Goal: Task Accomplishment & Management: Complete application form

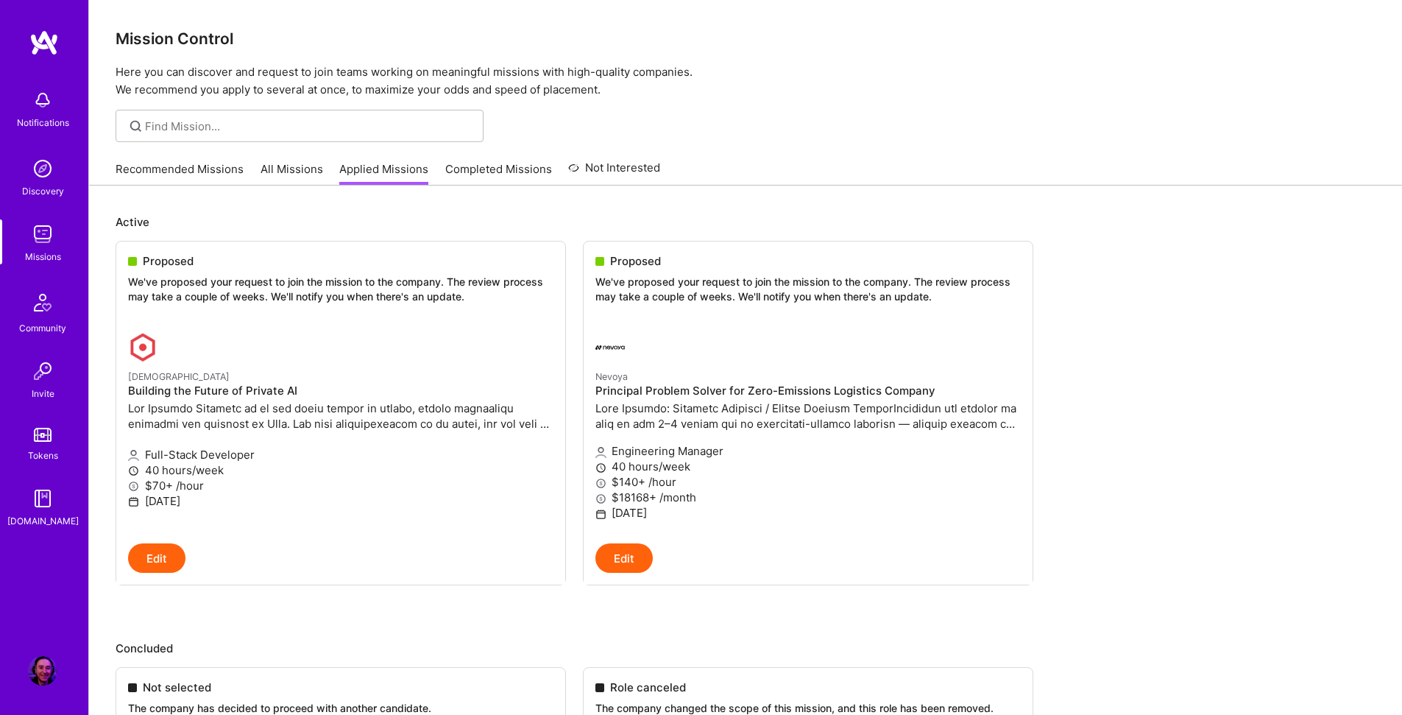
click at [143, 172] on link "Recommended Missions" at bounding box center [180, 173] width 128 height 24
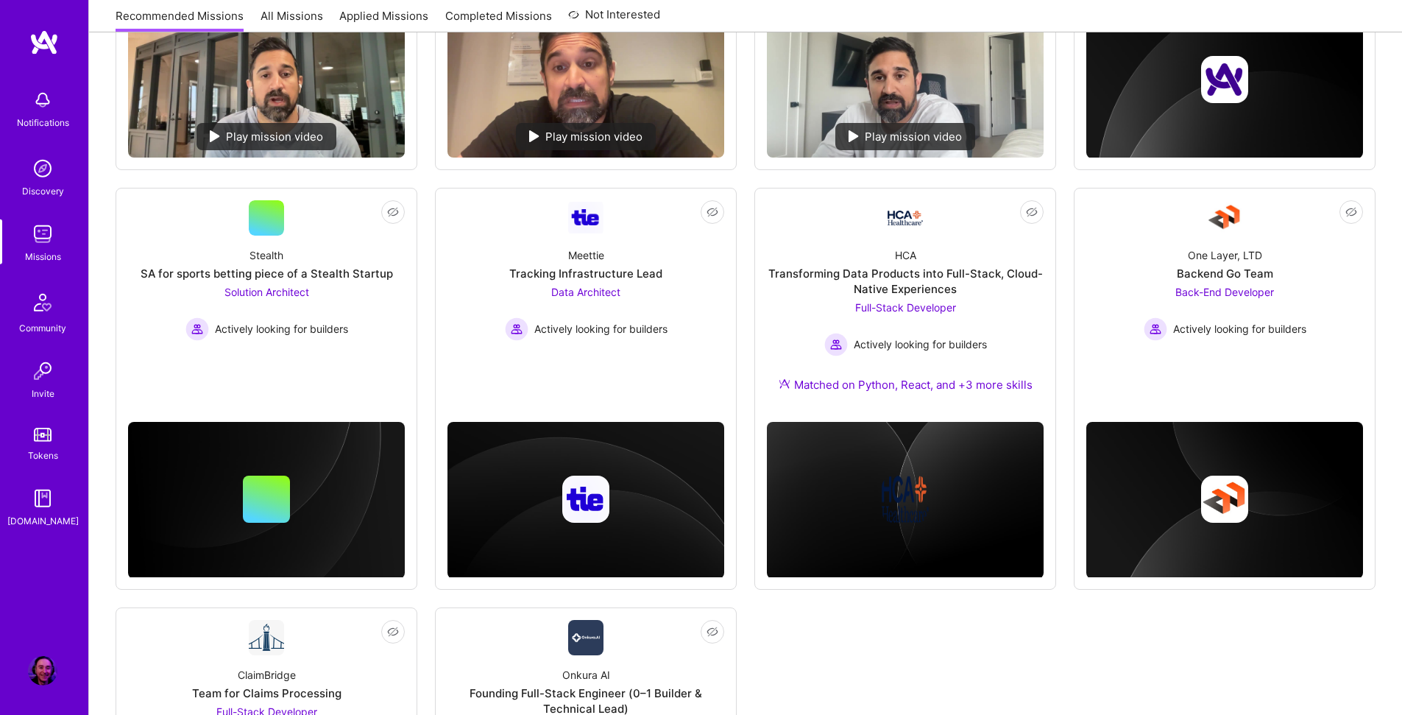
scroll to position [601, 0]
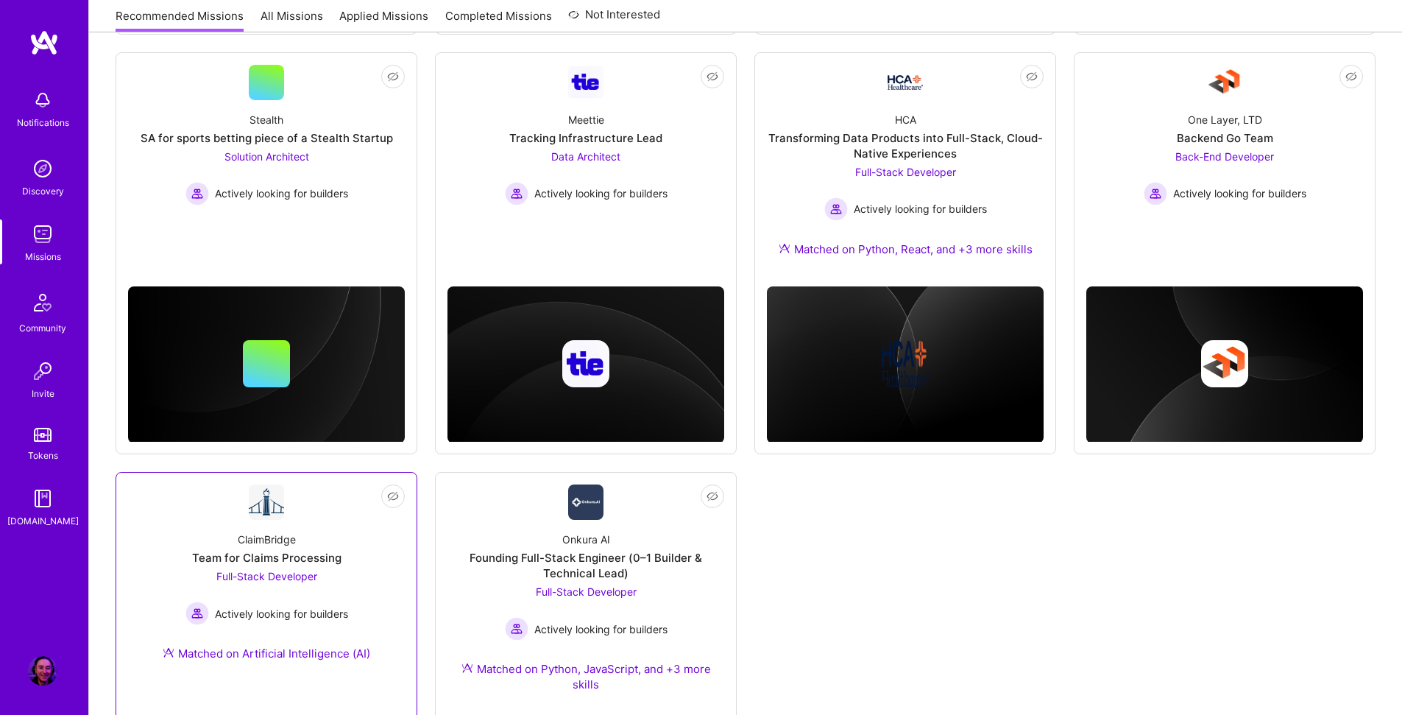
click at [380, 564] on div "ClaimBridge Team for Claims Processing Full-Stack Developer Actively looking fo…" at bounding box center [266, 599] width 277 height 159
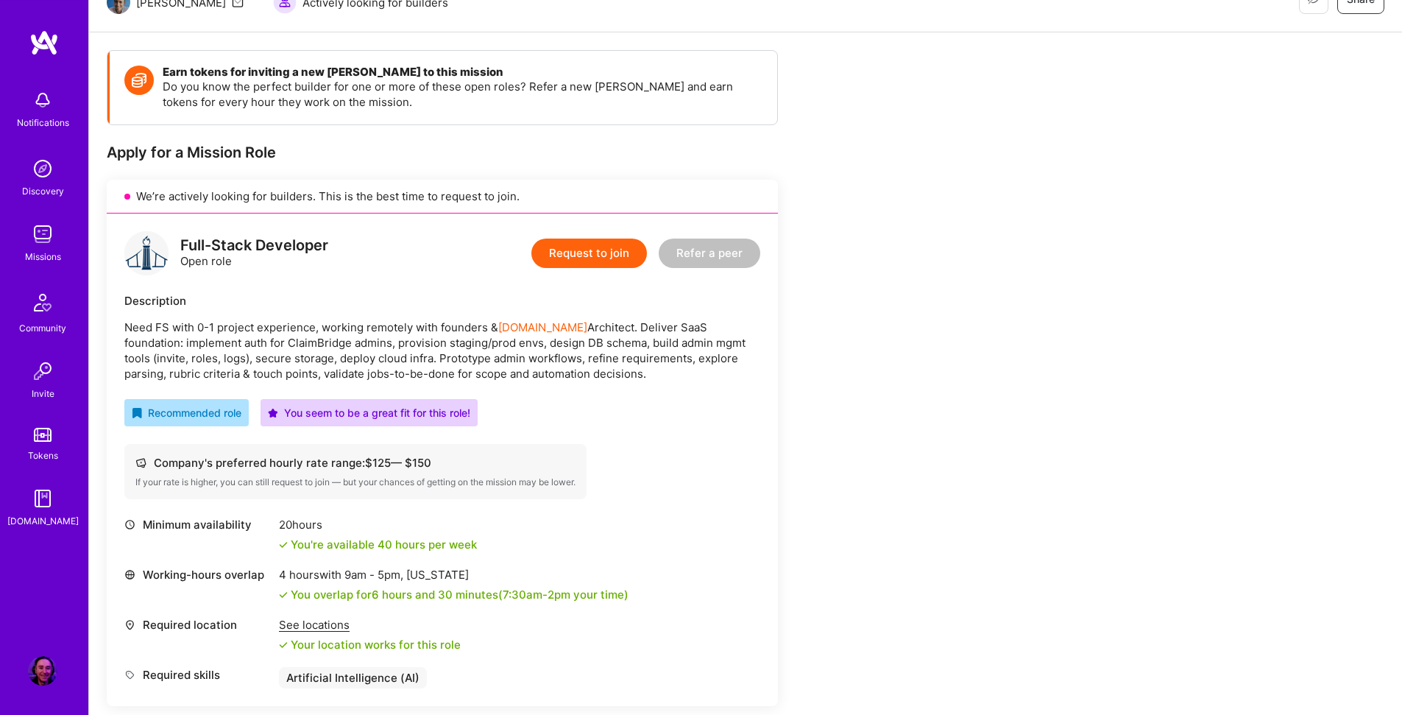
scroll to position [236, 0]
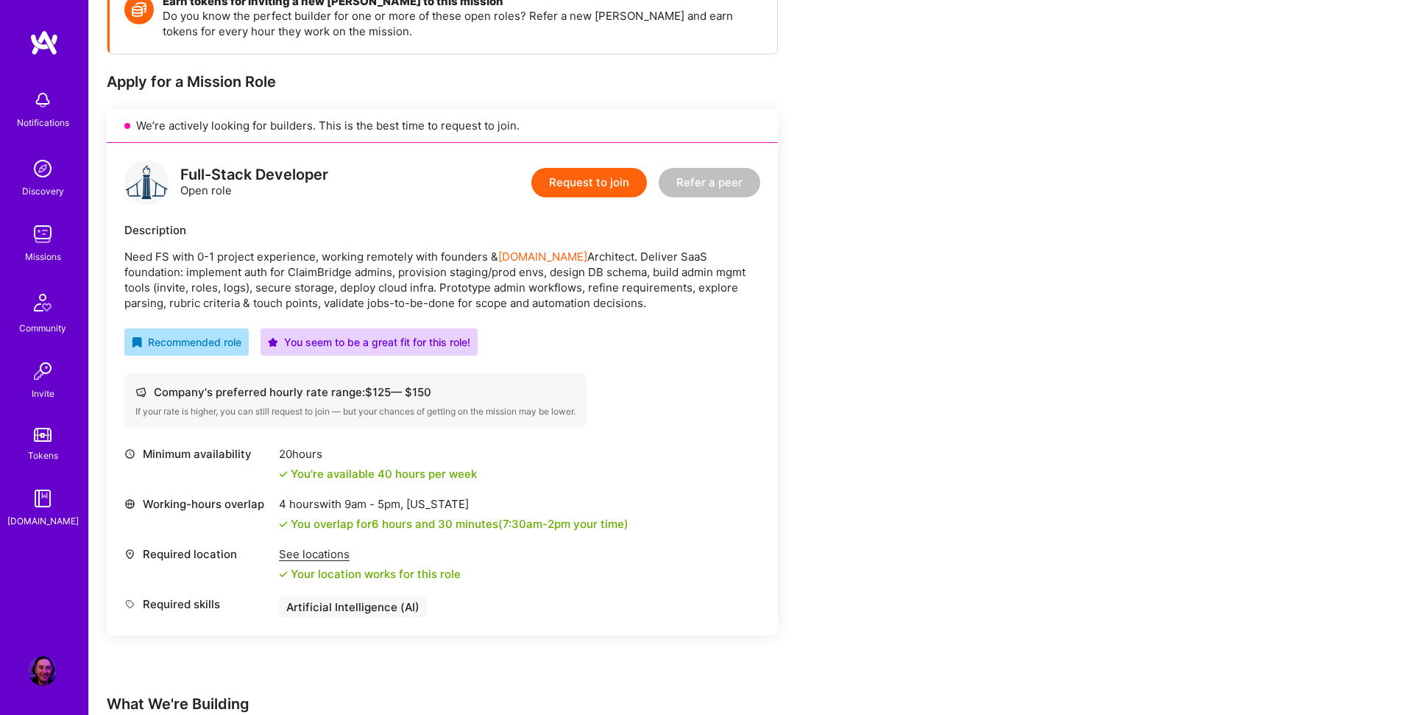
click at [606, 186] on button "Request to join" at bounding box center [589, 182] width 116 height 29
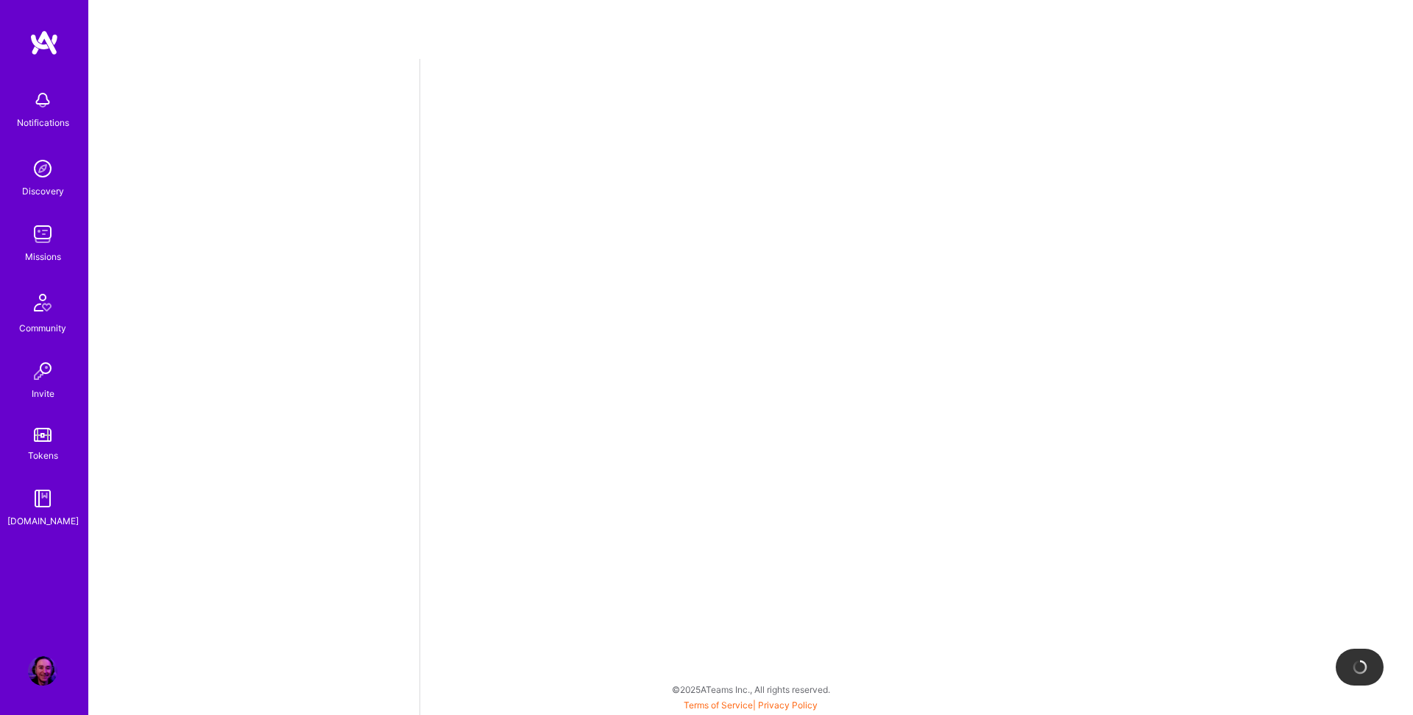
select select "US"
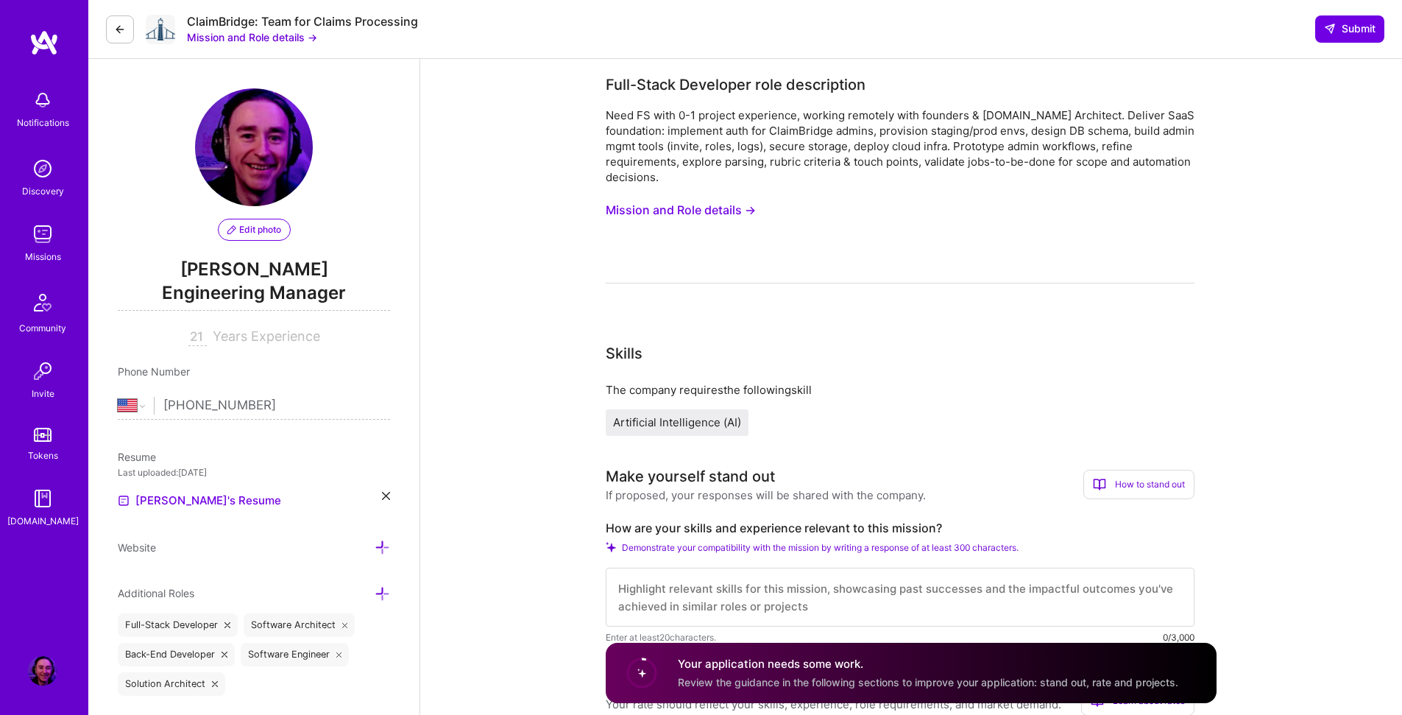
click at [278, 291] on span "Engineering Manager" at bounding box center [254, 295] width 272 height 30
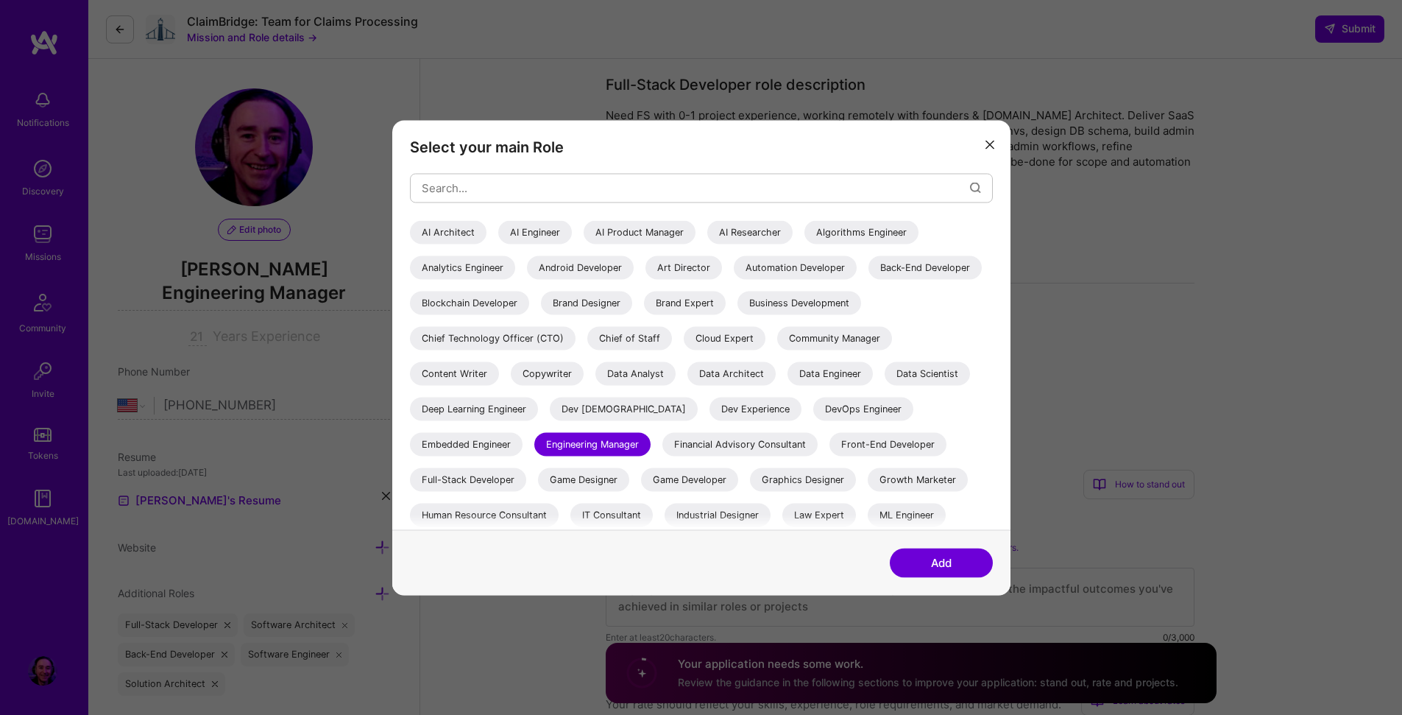
click at [466, 482] on div "Full-Stack Developer" at bounding box center [468, 479] width 116 height 24
click at [939, 567] on button "Add" at bounding box center [941, 562] width 103 height 29
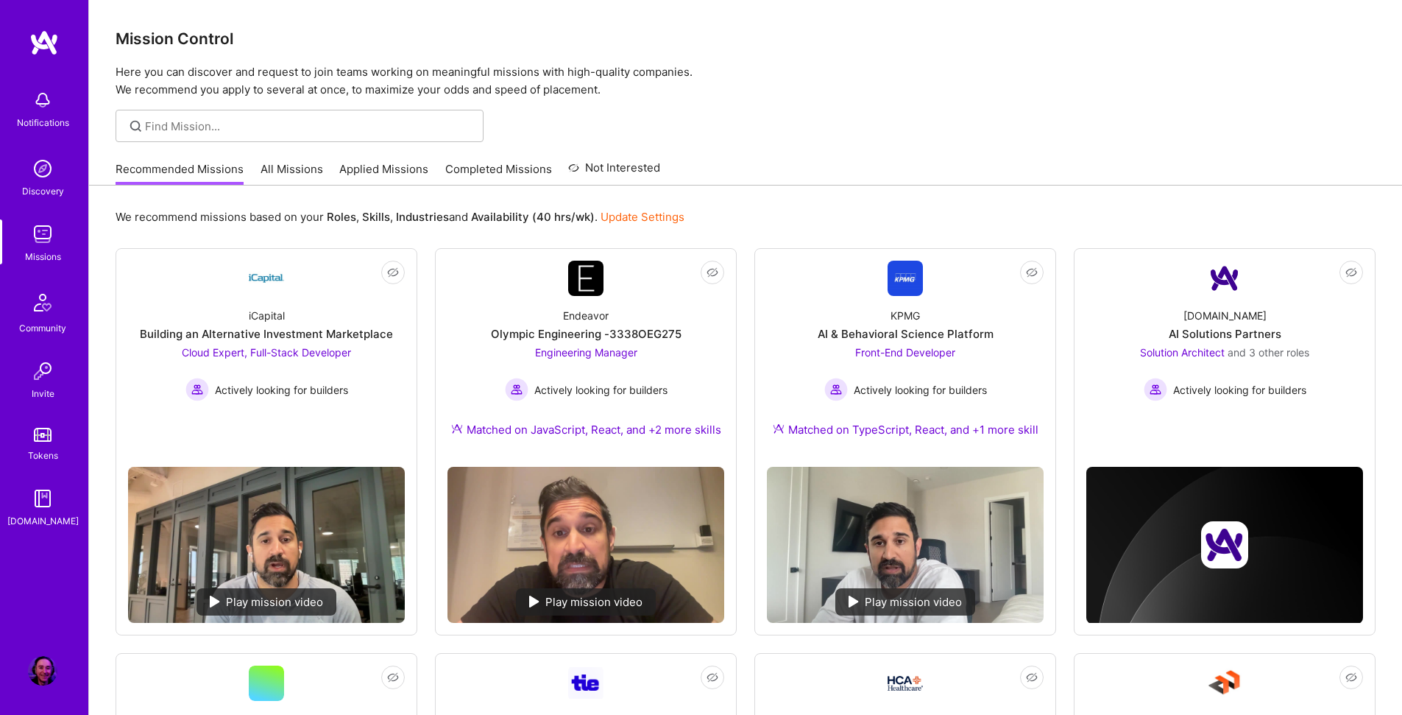
click at [372, 169] on link "Applied Missions" at bounding box center [383, 173] width 89 height 24
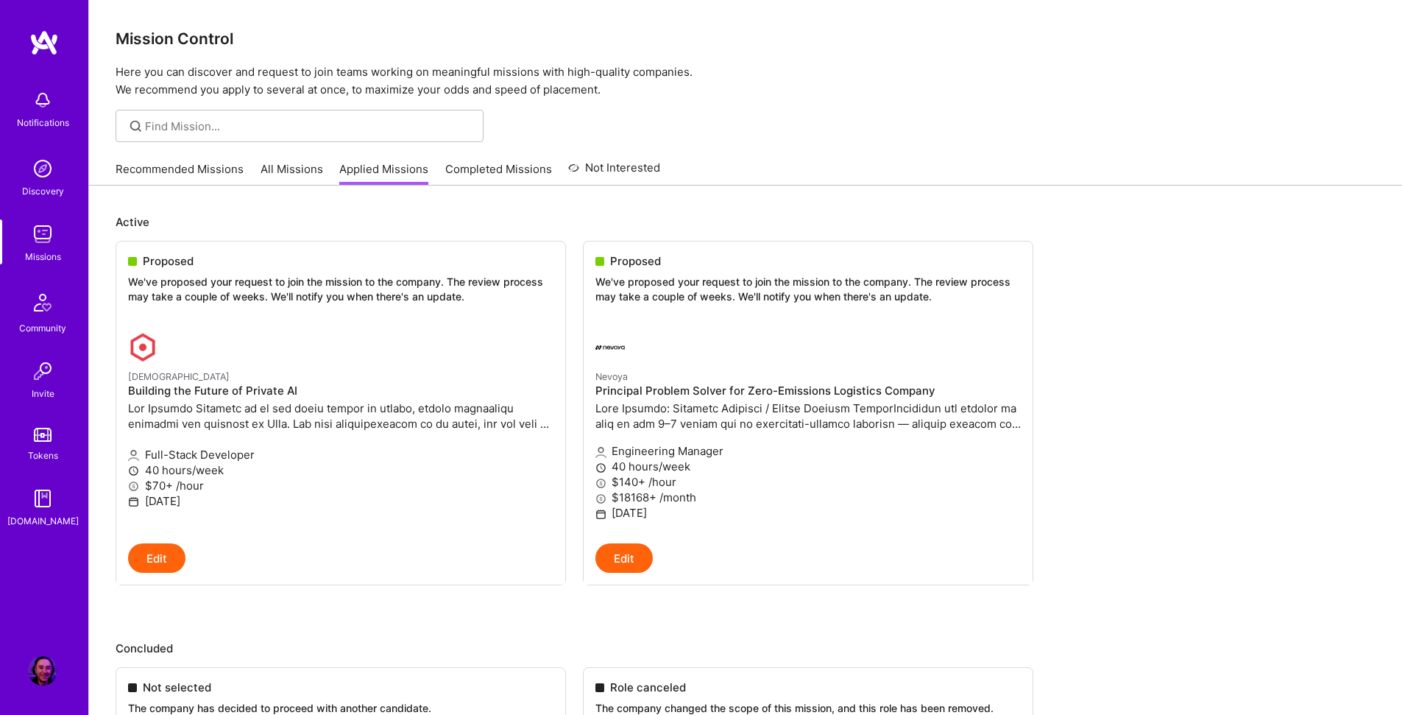
click at [196, 168] on link "Recommended Missions" at bounding box center [180, 173] width 128 height 24
